Goal: Task Accomplishment & Management: Use online tool/utility

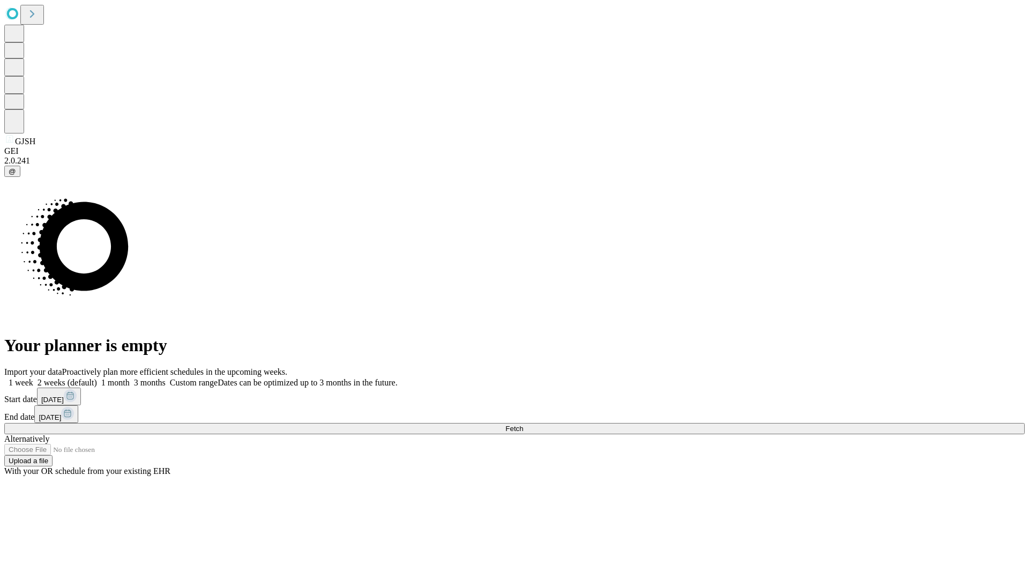
click at [523, 425] on span "Fetch" at bounding box center [515, 429] width 18 height 8
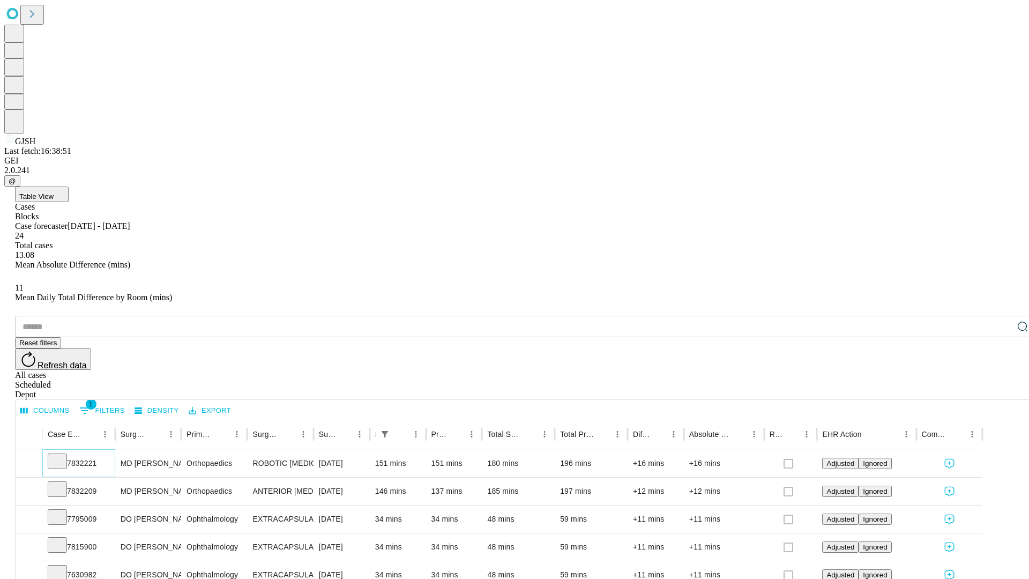
click at [63, 455] on icon at bounding box center [57, 460] width 11 height 11
